Goal: Transaction & Acquisition: Purchase product/service

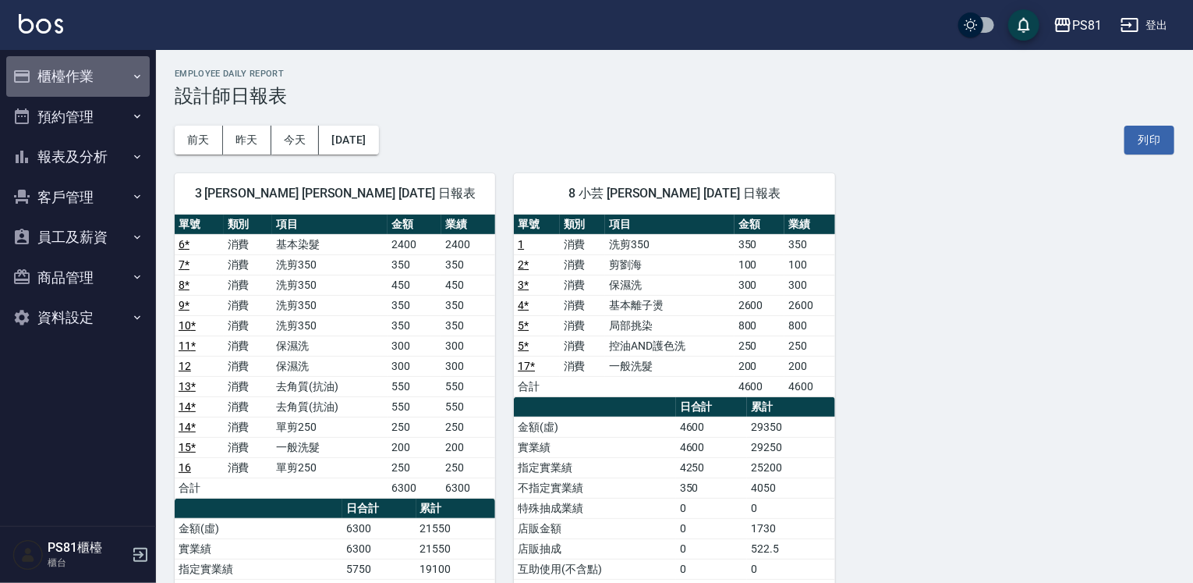
click at [84, 83] on button "櫃檯作業" at bounding box center [78, 76] width 144 height 41
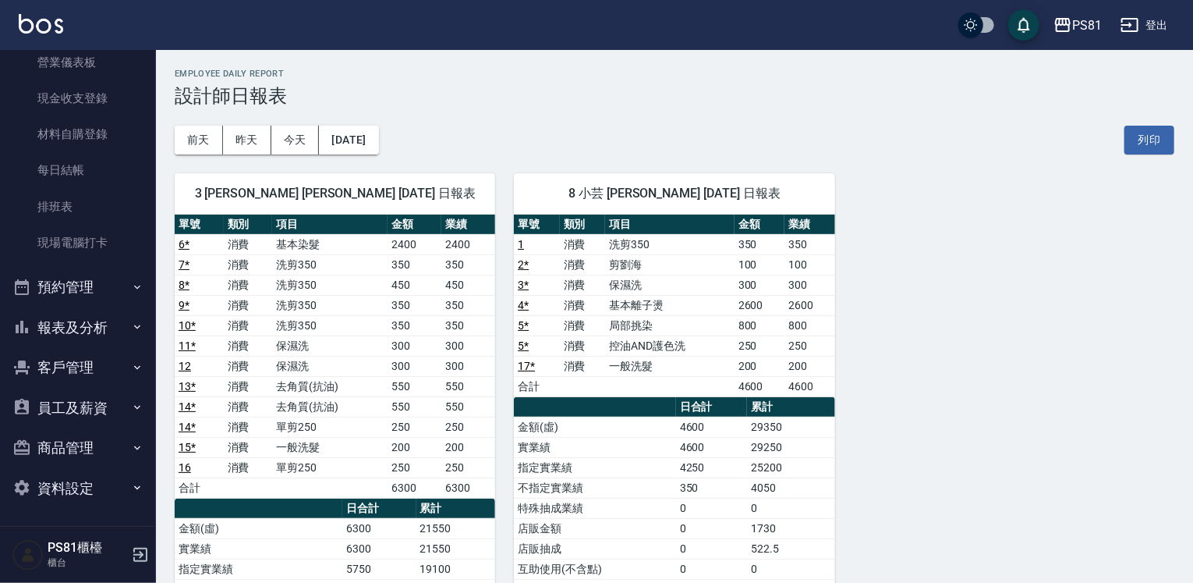
click at [62, 302] on button "預約管理" at bounding box center [78, 287] width 144 height 41
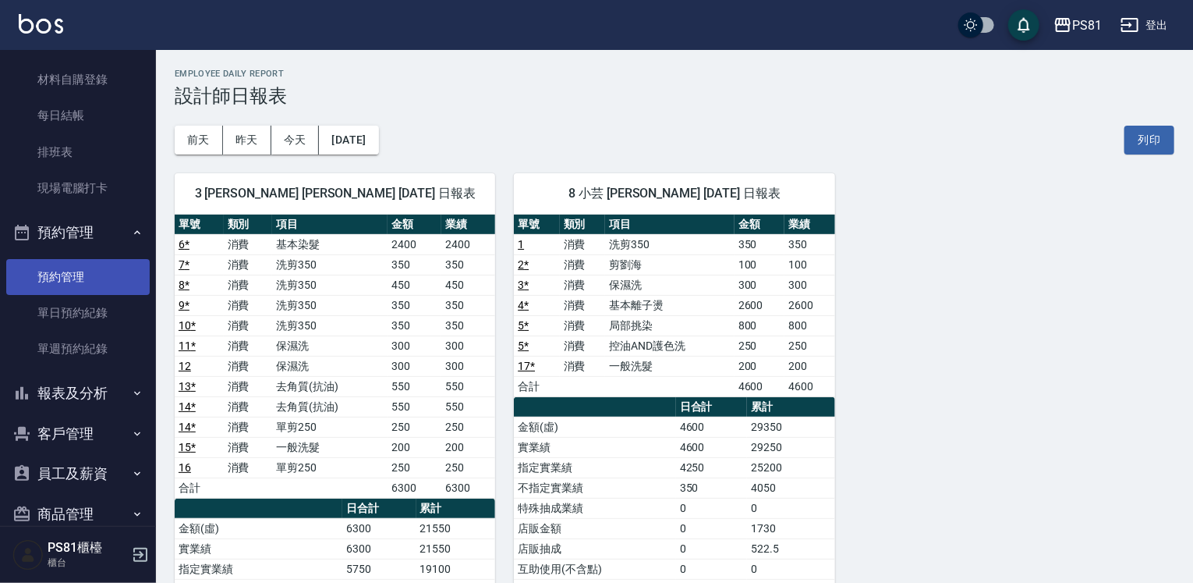
scroll to position [324, 0]
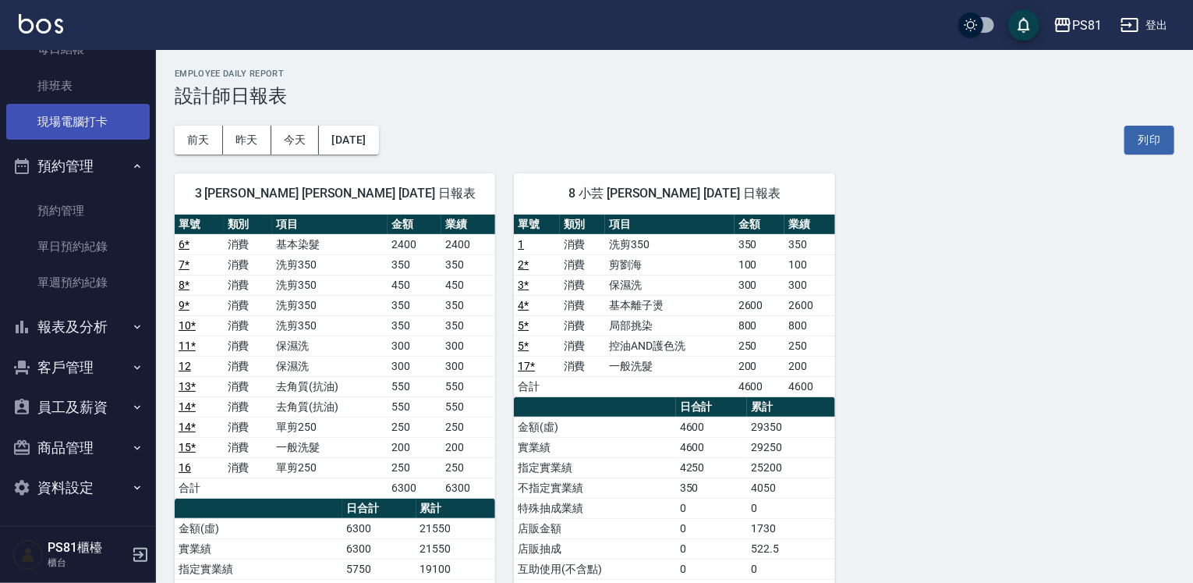
click at [55, 124] on link "現場電腦打卡" at bounding box center [78, 122] width 144 height 36
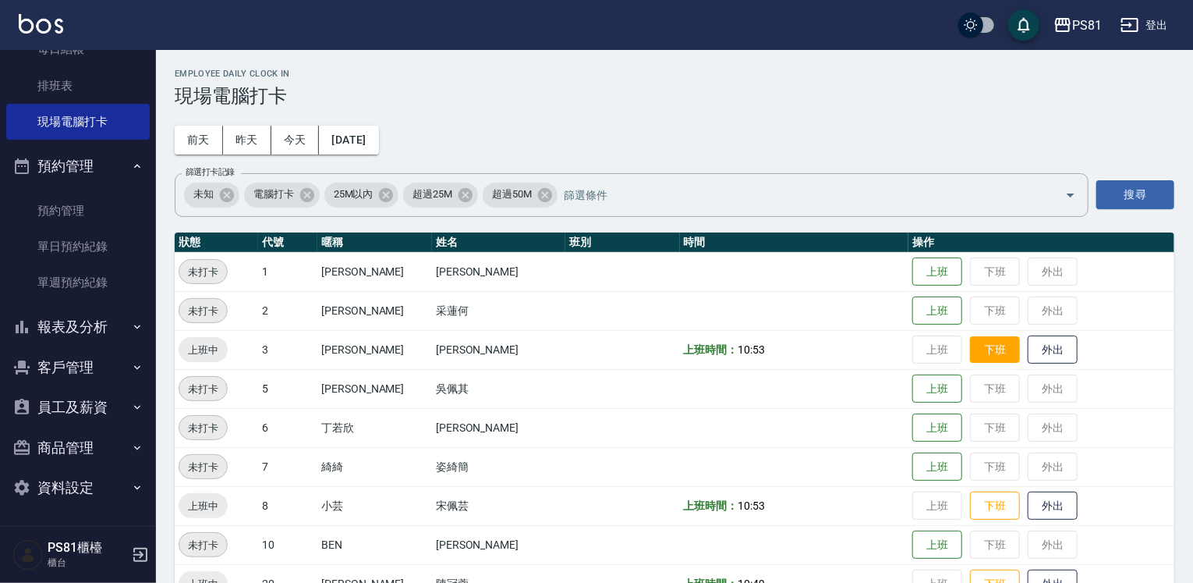
click at [973, 353] on button "下班" at bounding box center [995, 349] width 50 height 27
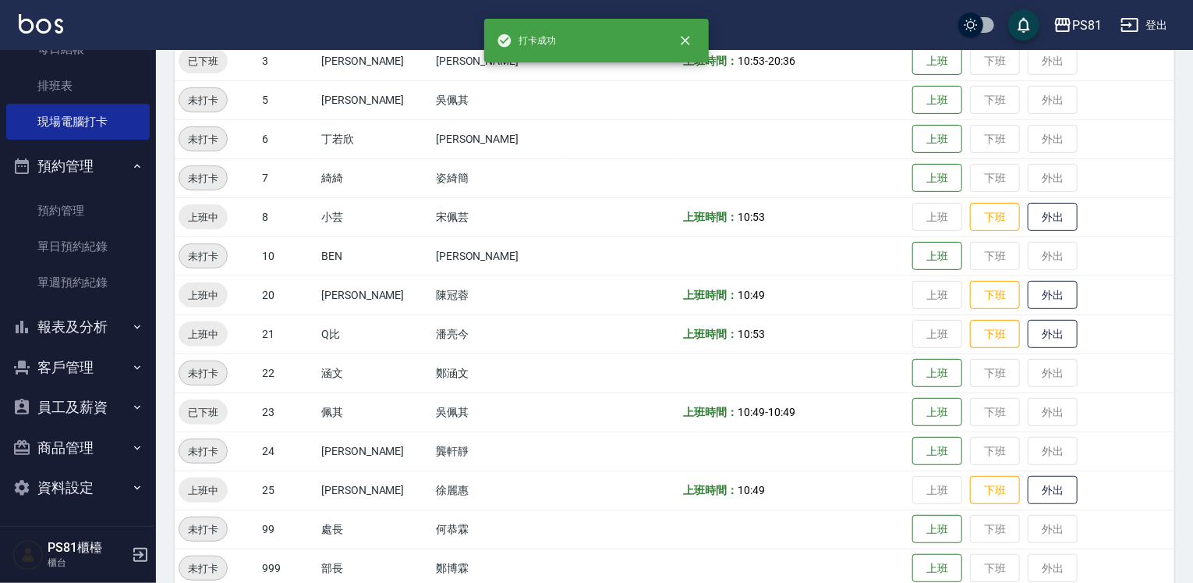
scroll to position [312, 0]
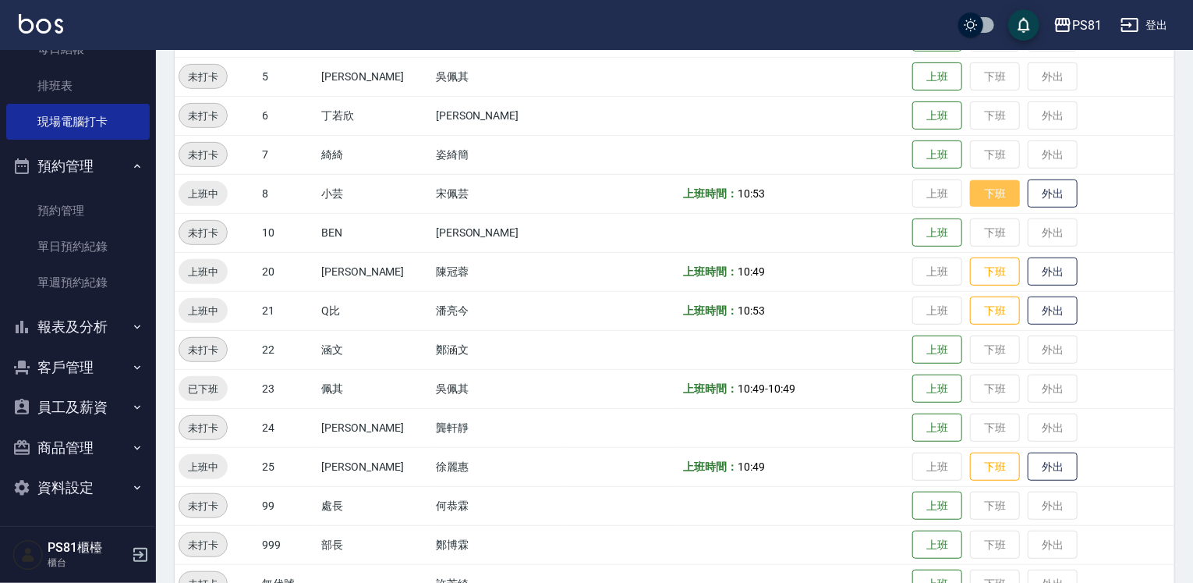
click at [970, 200] on button "下班" at bounding box center [995, 193] width 50 height 27
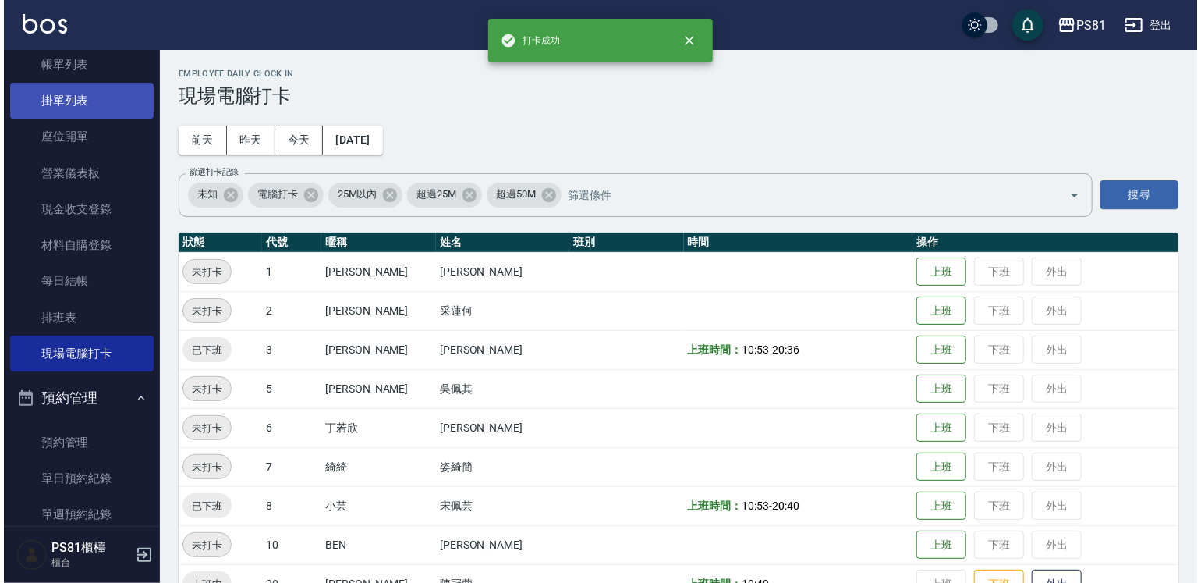
scroll to position [0, 0]
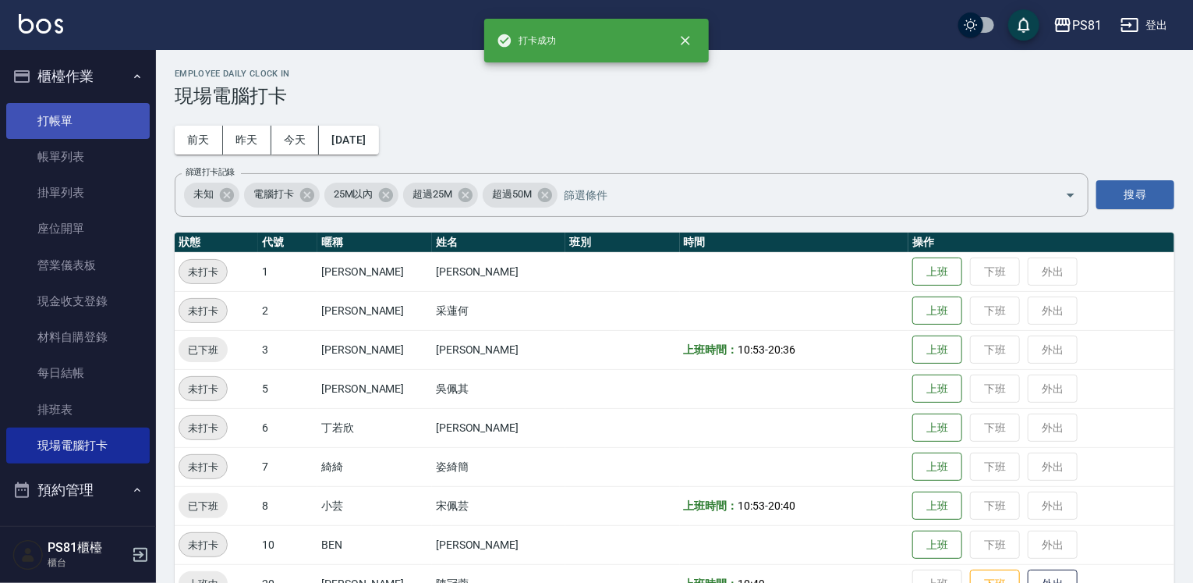
click at [76, 142] on link "帳單列表" at bounding box center [78, 157] width 144 height 36
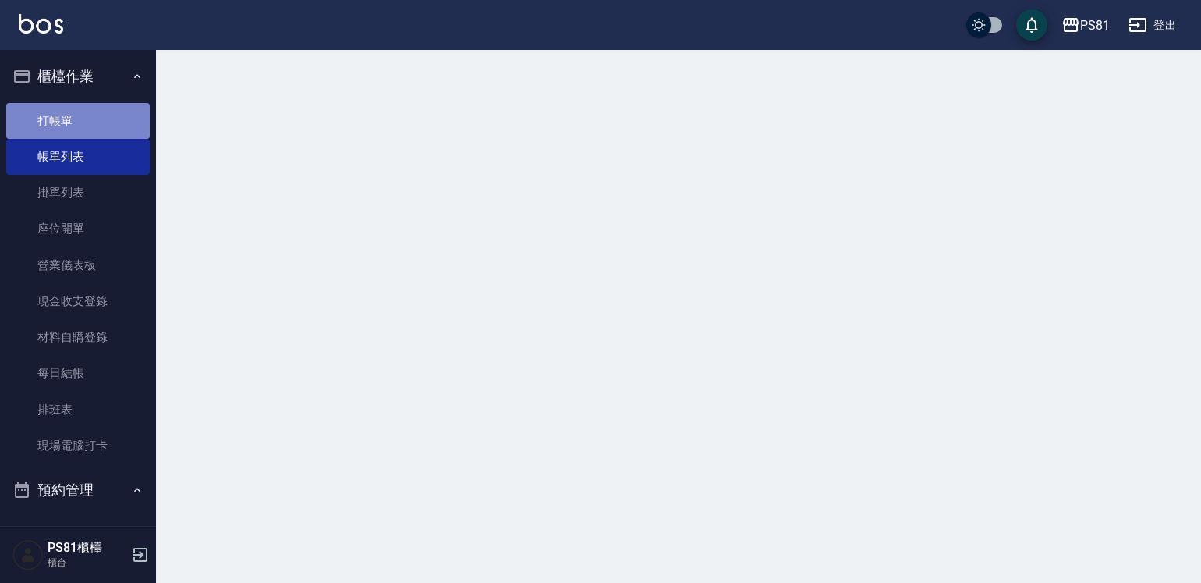
click at [77, 126] on link "打帳單" at bounding box center [78, 121] width 144 height 36
